Goal: Transaction & Acquisition: Purchase product/service

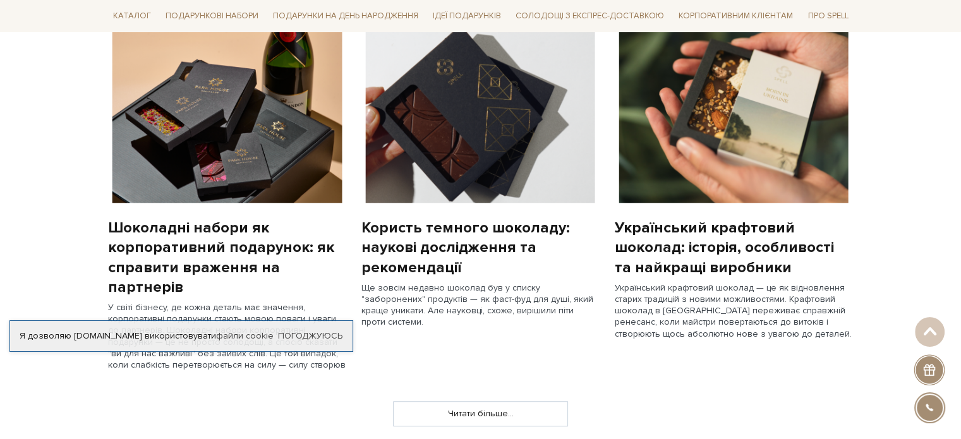
scroll to position [1011, 0]
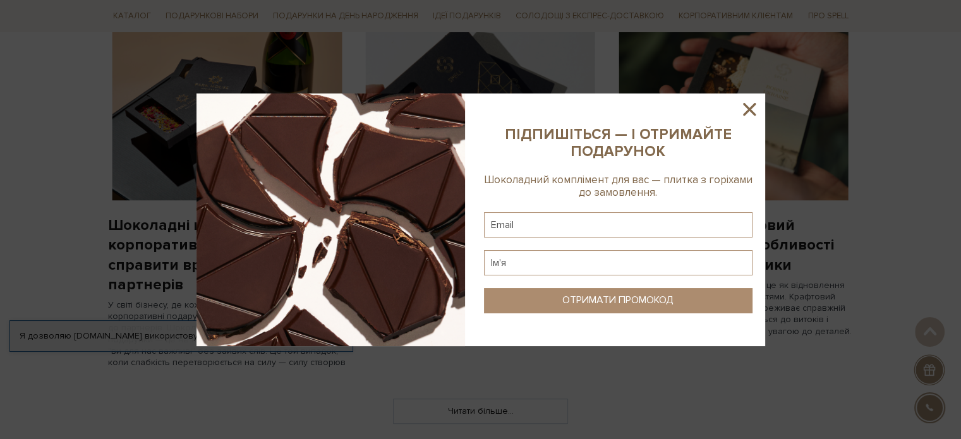
click at [750, 108] on icon at bounding box center [749, 109] width 13 height 13
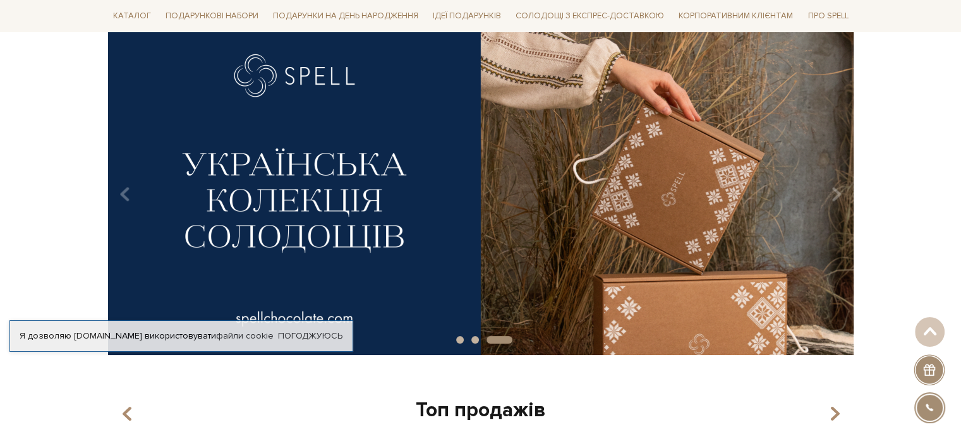
scroll to position [63, 0]
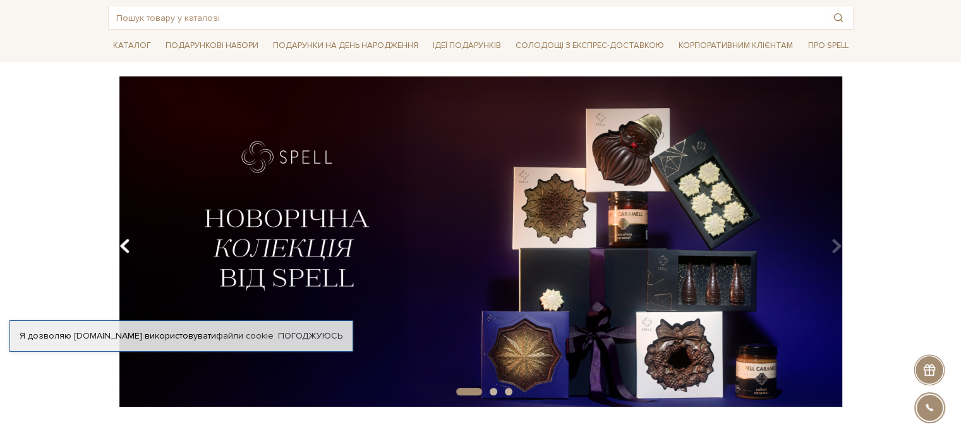
click at [127, 243] on icon "Carousel Navigation" at bounding box center [124, 246] width 11 height 21
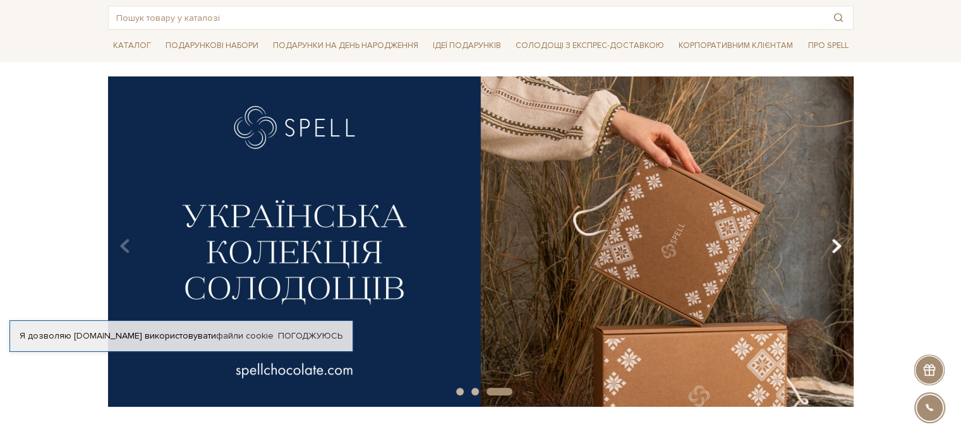
click at [838, 247] on icon "Carousel Navigation" at bounding box center [836, 246] width 11 height 21
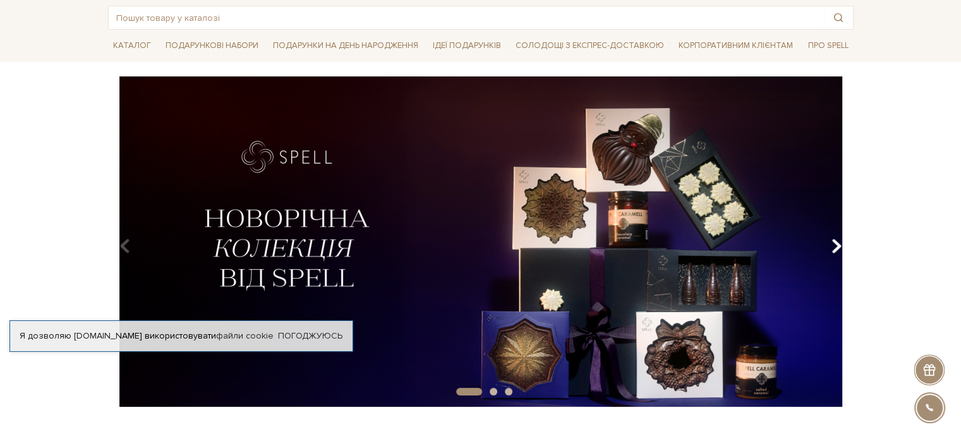
click at [831, 240] on button "Carousel Navigation" at bounding box center [833, 246] width 17 height 29
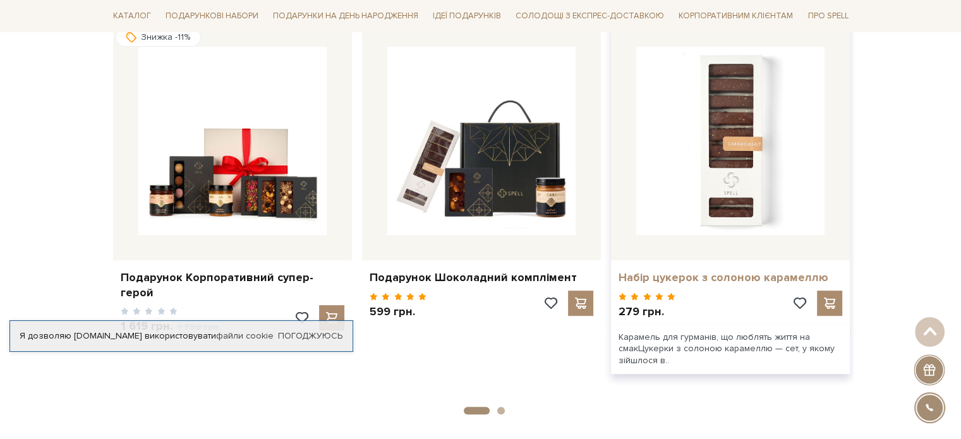
scroll to position [506, 0]
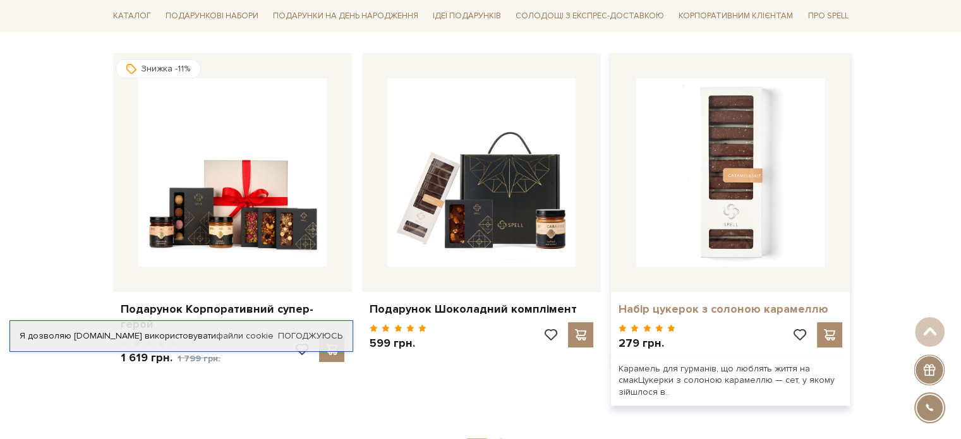
click at [708, 305] on link "Набір цукерок з солоною карамеллю" at bounding box center [731, 309] width 224 height 15
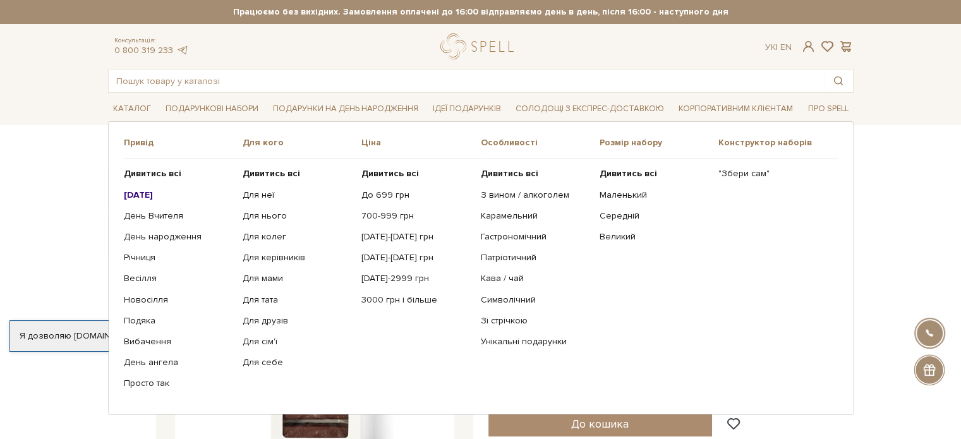
click at [143, 194] on b "[DATE]" at bounding box center [138, 195] width 29 height 11
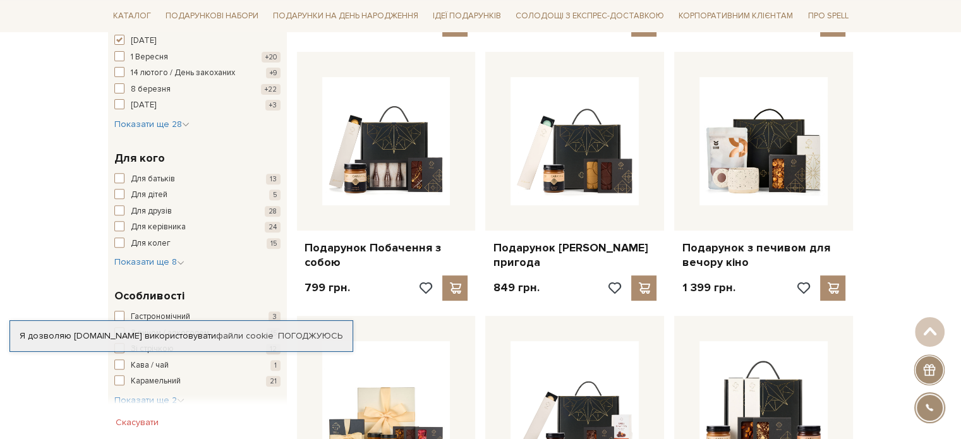
scroll to position [253, 0]
